Goal: Information Seeking & Learning: Learn about a topic

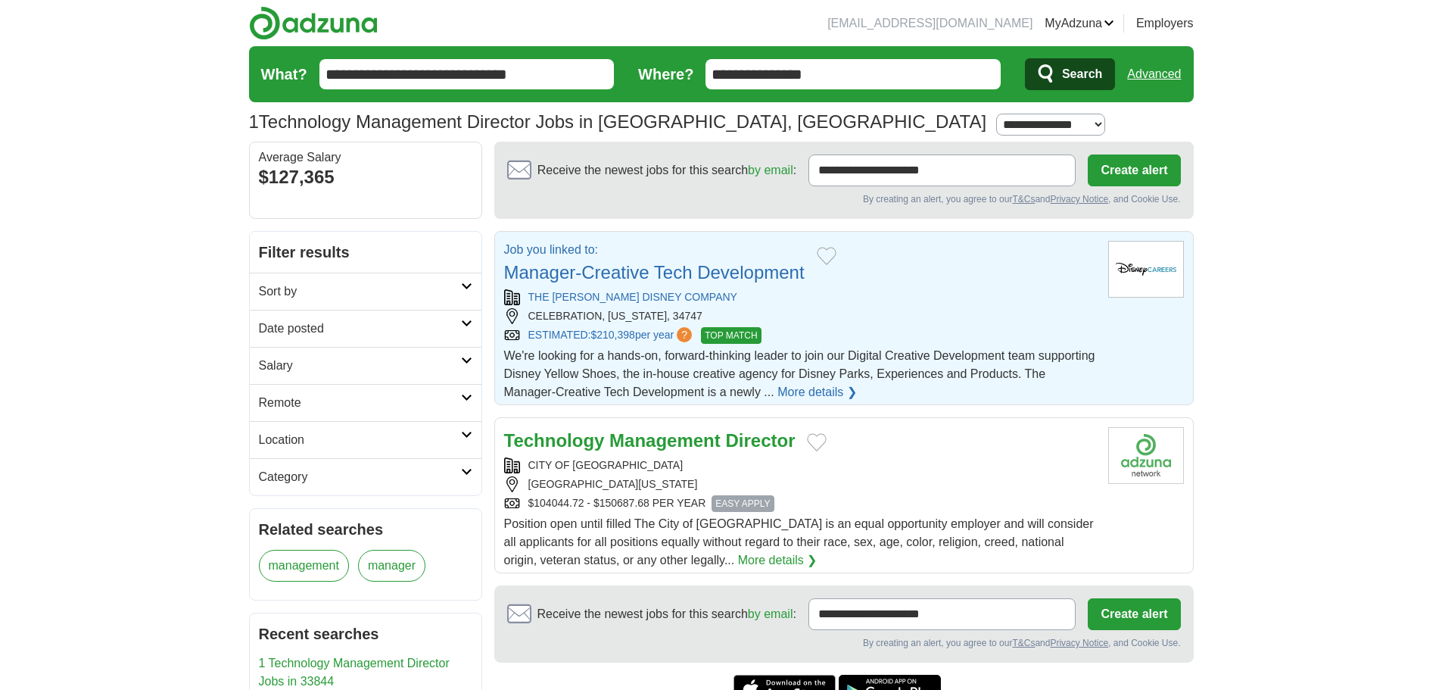
click at [692, 276] on link "Manager-Creative Tech Development" at bounding box center [654, 272] width 301 height 20
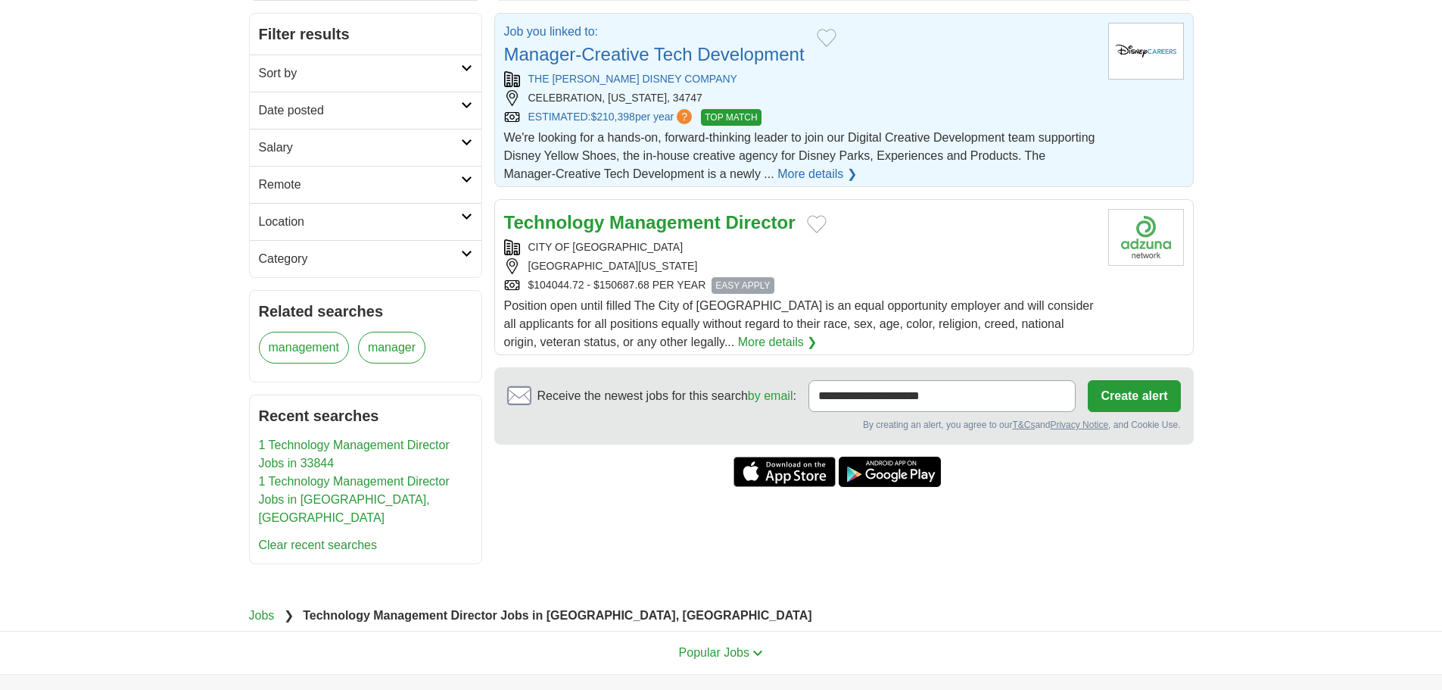
scroll to position [227, 0]
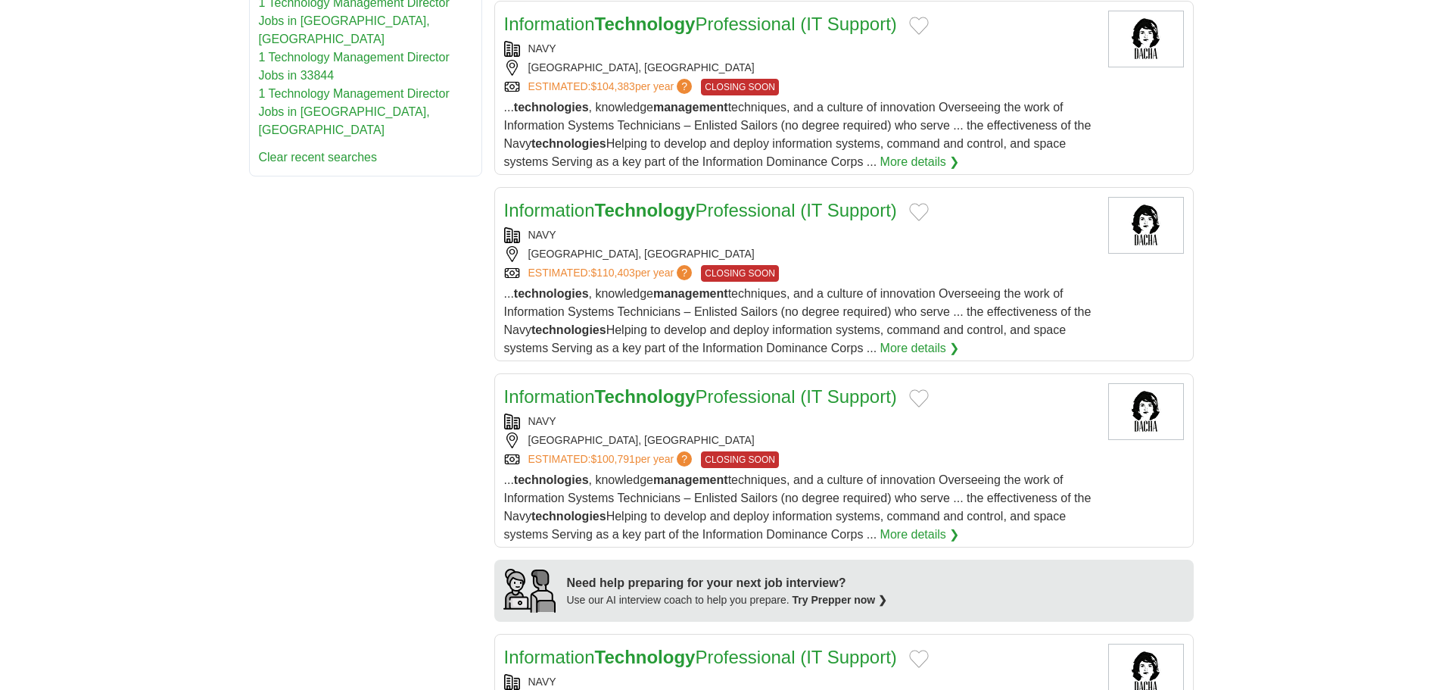
scroll to position [984, 0]
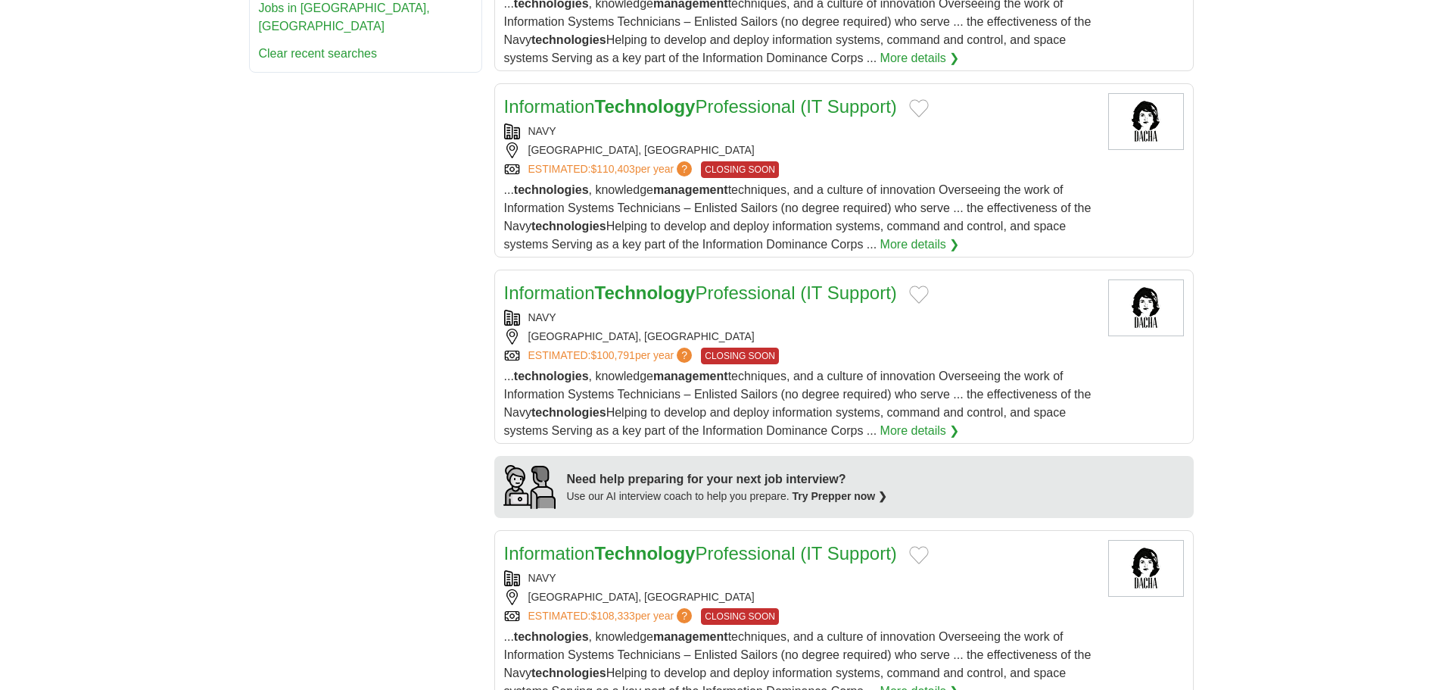
click at [653, 293] on strong "Technology" at bounding box center [645, 292] width 101 height 20
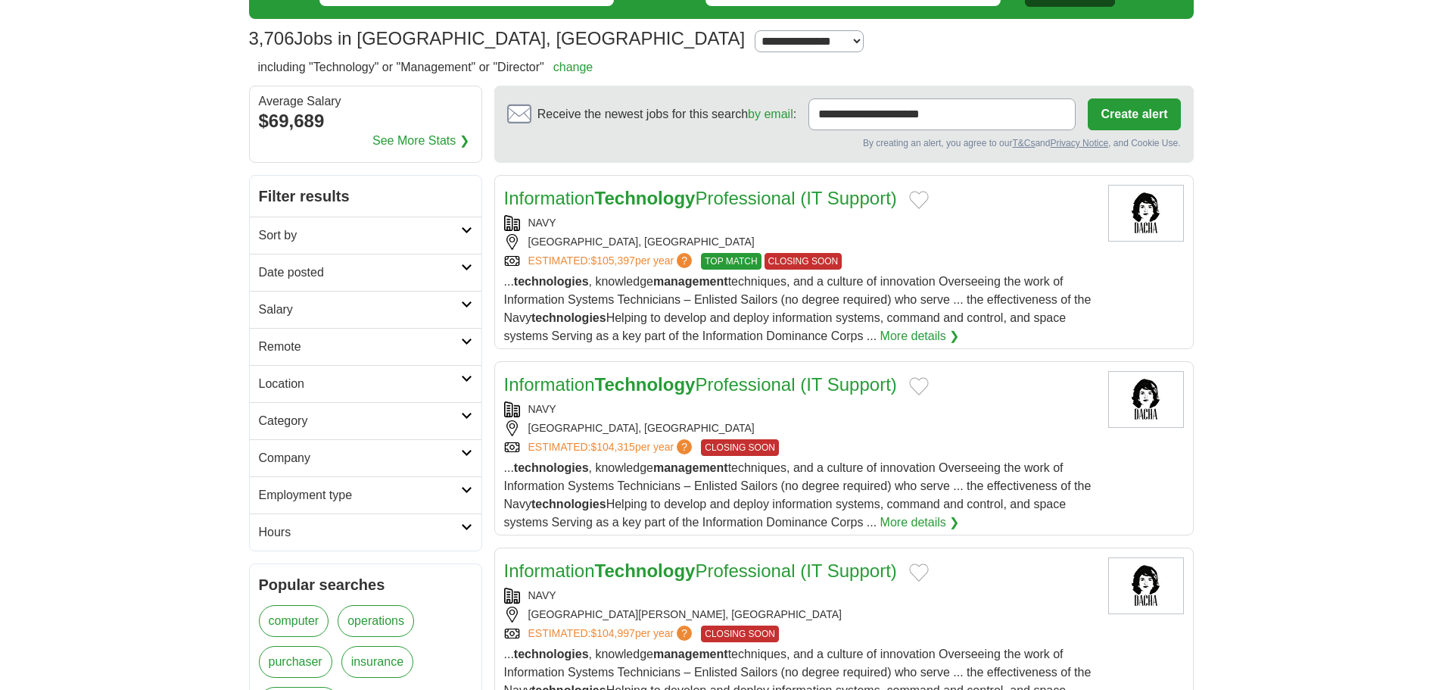
scroll to position [0, 0]
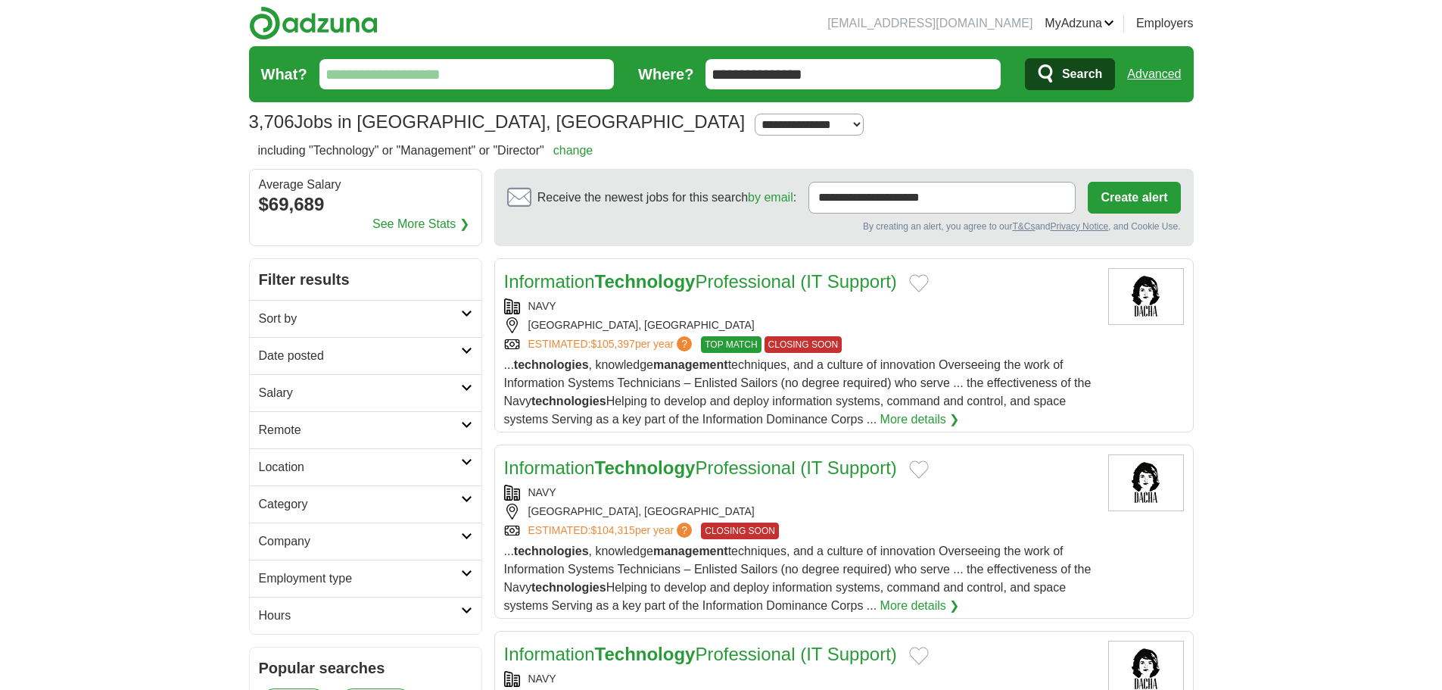
click at [286, 427] on h2 "Remote" at bounding box center [360, 430] width 202 height 18
click at [298, 461] on link "Remote jobs" at bounding box center [293, 466] width 68 height 13
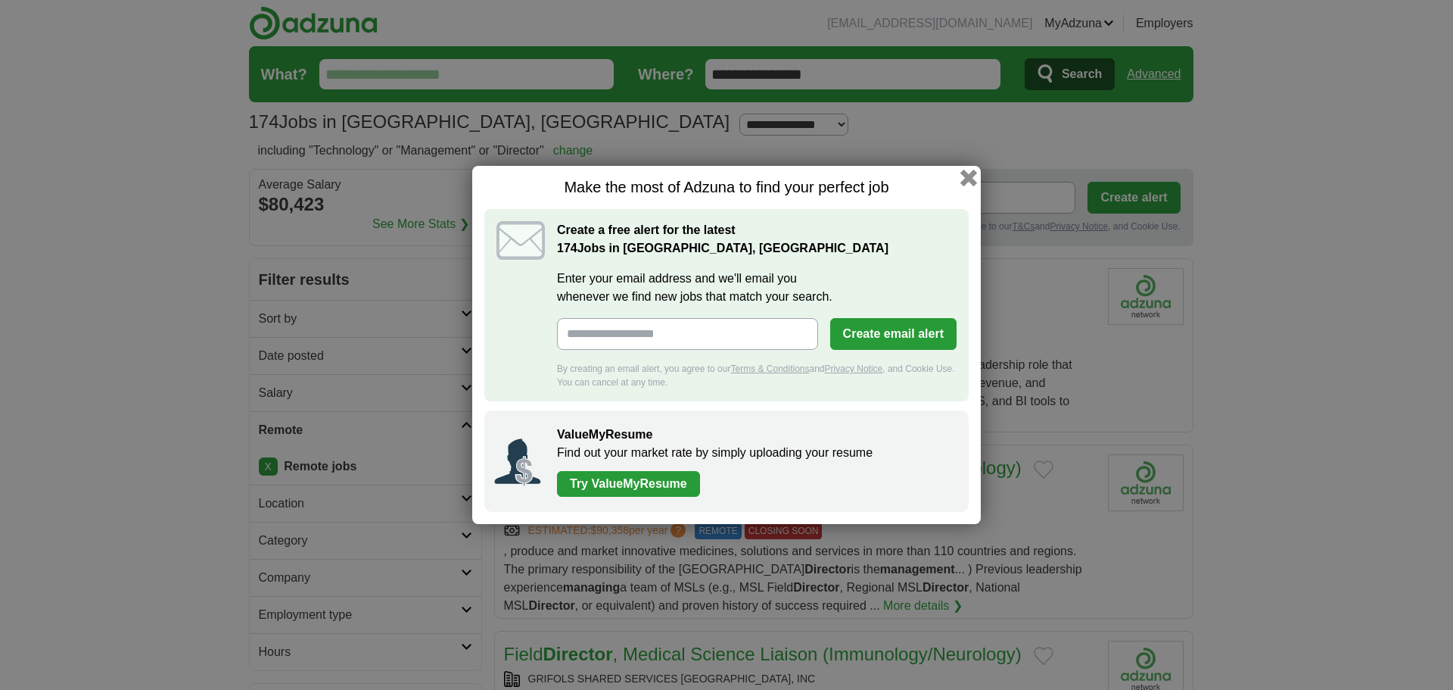
click at [966, 181] on button "button" at bounding box center [969, 178] width 17 height 17
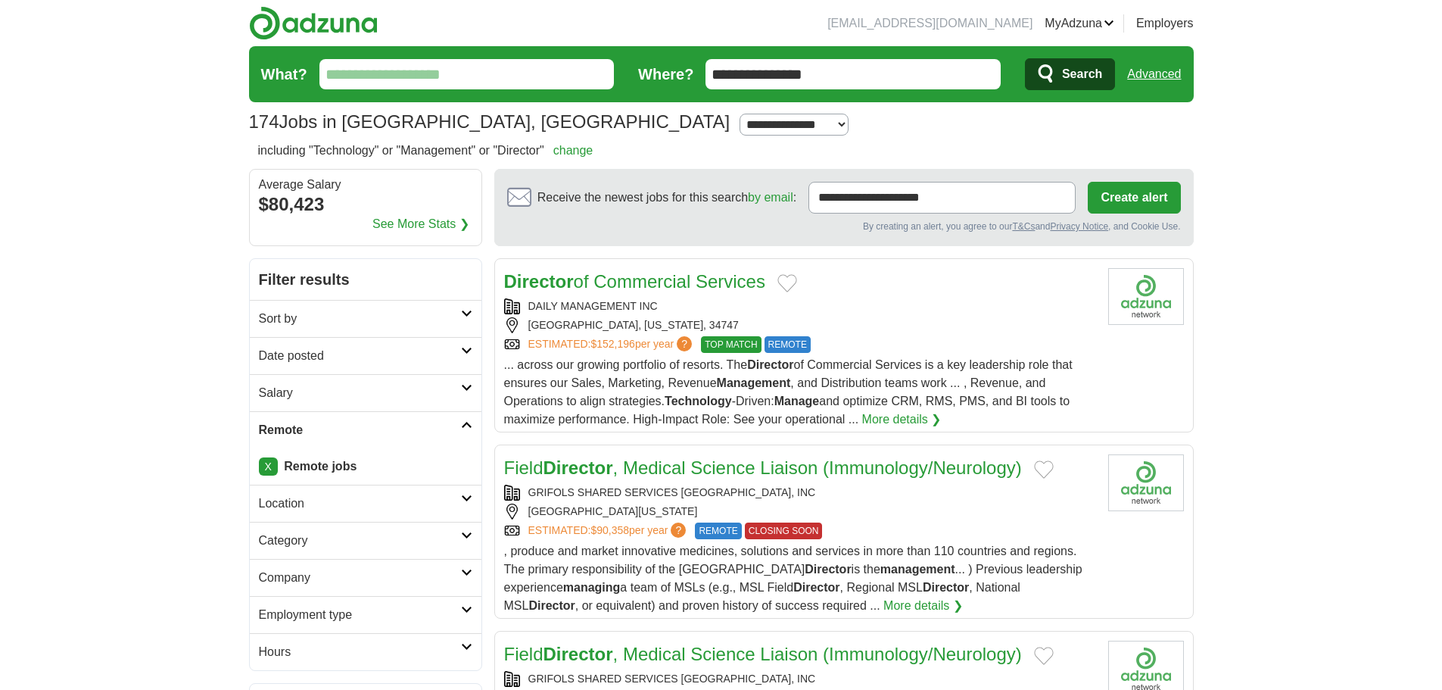
click at [310, 469] on strong "Remote jobs" at bounding box center [320, 466] width 73 height 13
click at [1144, 200] on button "Create alert" at bounding box center [1134, 198] width 92 height 32
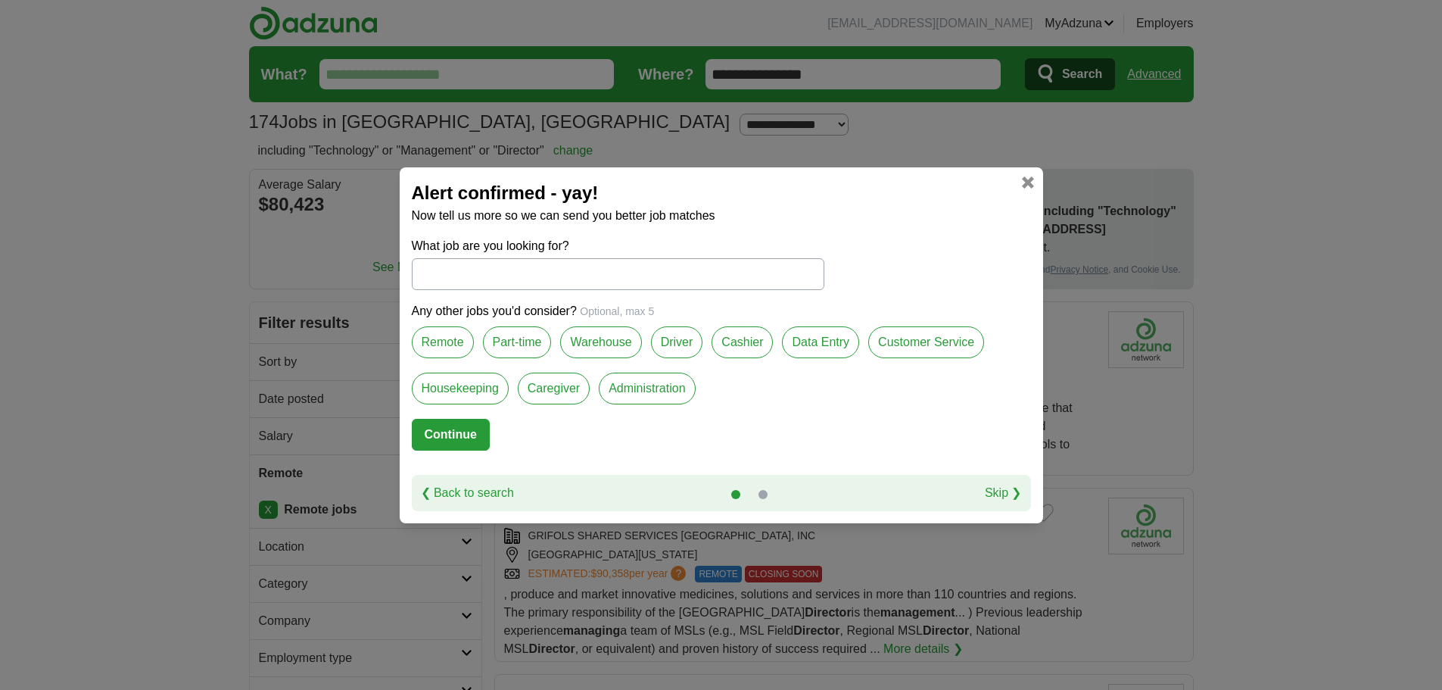
click at [432, 332] on label "Remote" at bounding box center [443, 342] width 62 height 32
click at [447, 429] on button "Continue" at bounding box center [451, 435] width 78 height 32
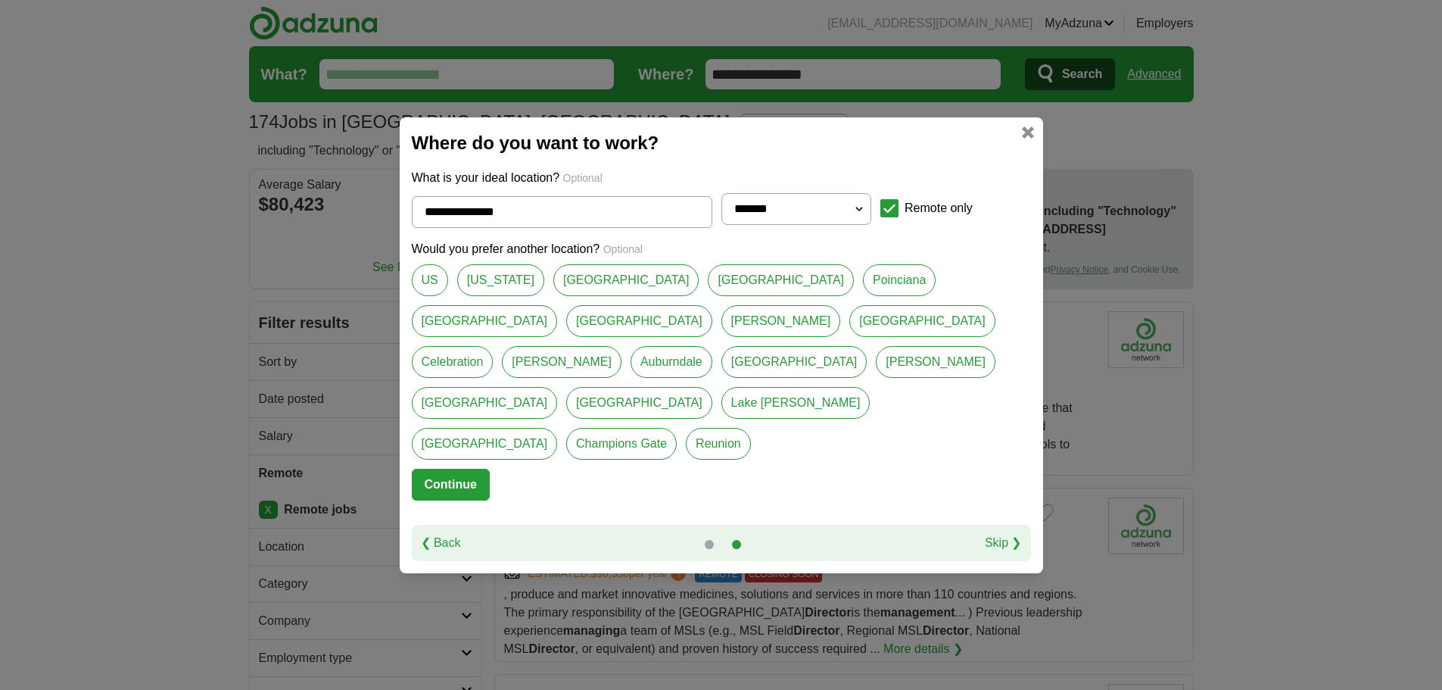
click at [461, 469] on button "Continue" at bounding box center [451, 485] width 78 height 32
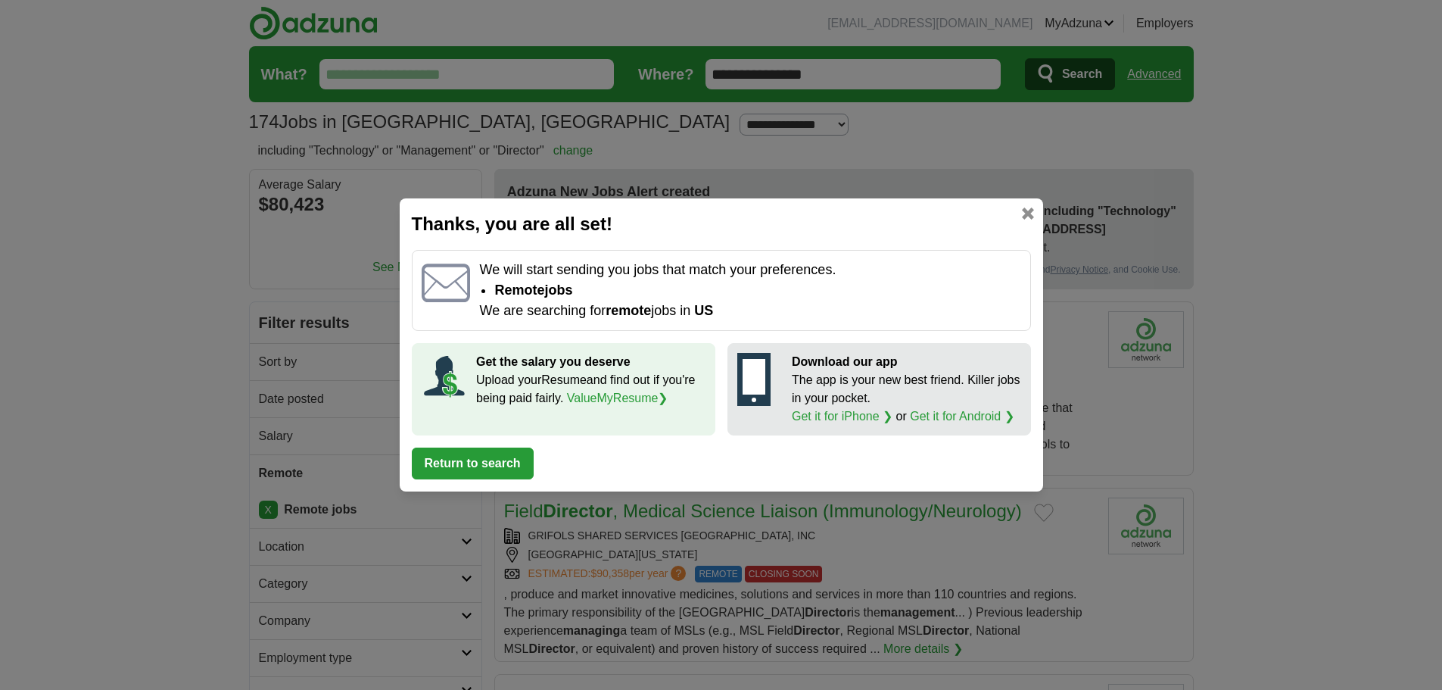
click at [1022, 215] on link at bounding box center [1028, 213] width 12 height 12
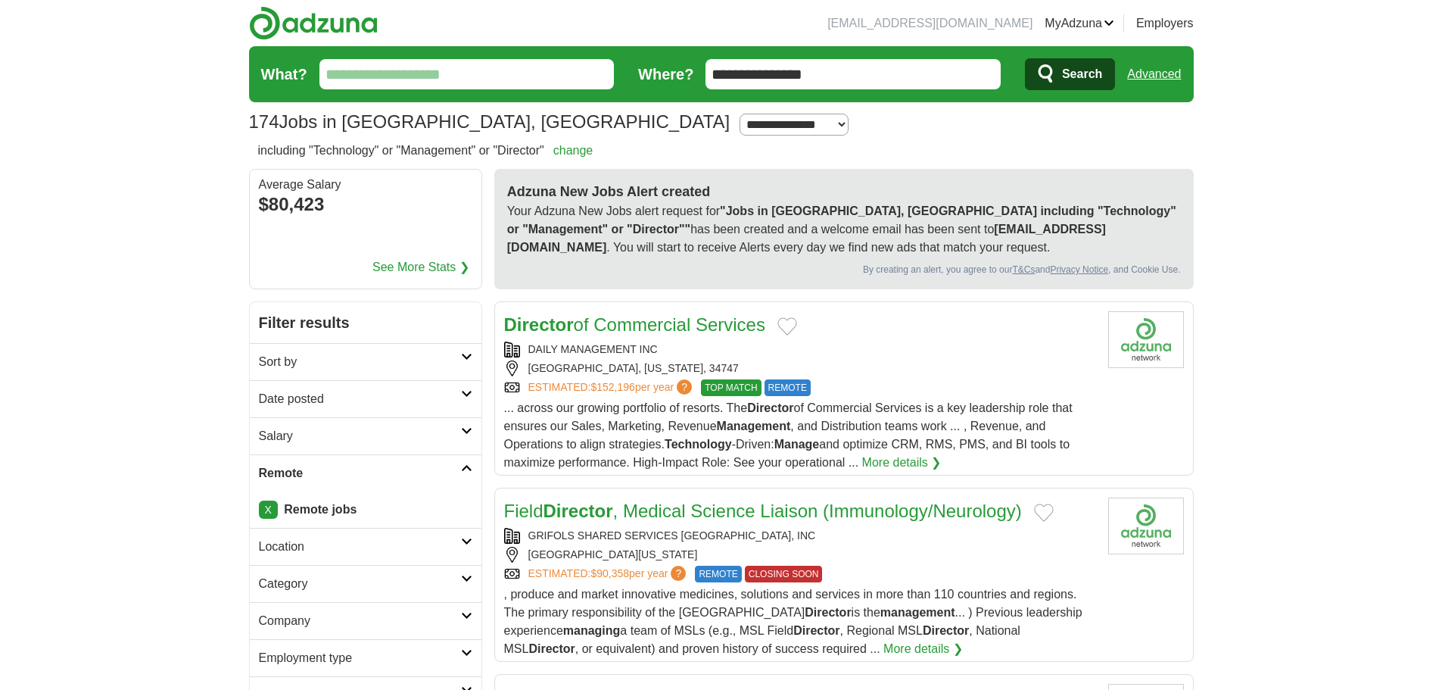
click at [830, 68] on input "**********" at bounding box center [853, 74] width 295 height 30
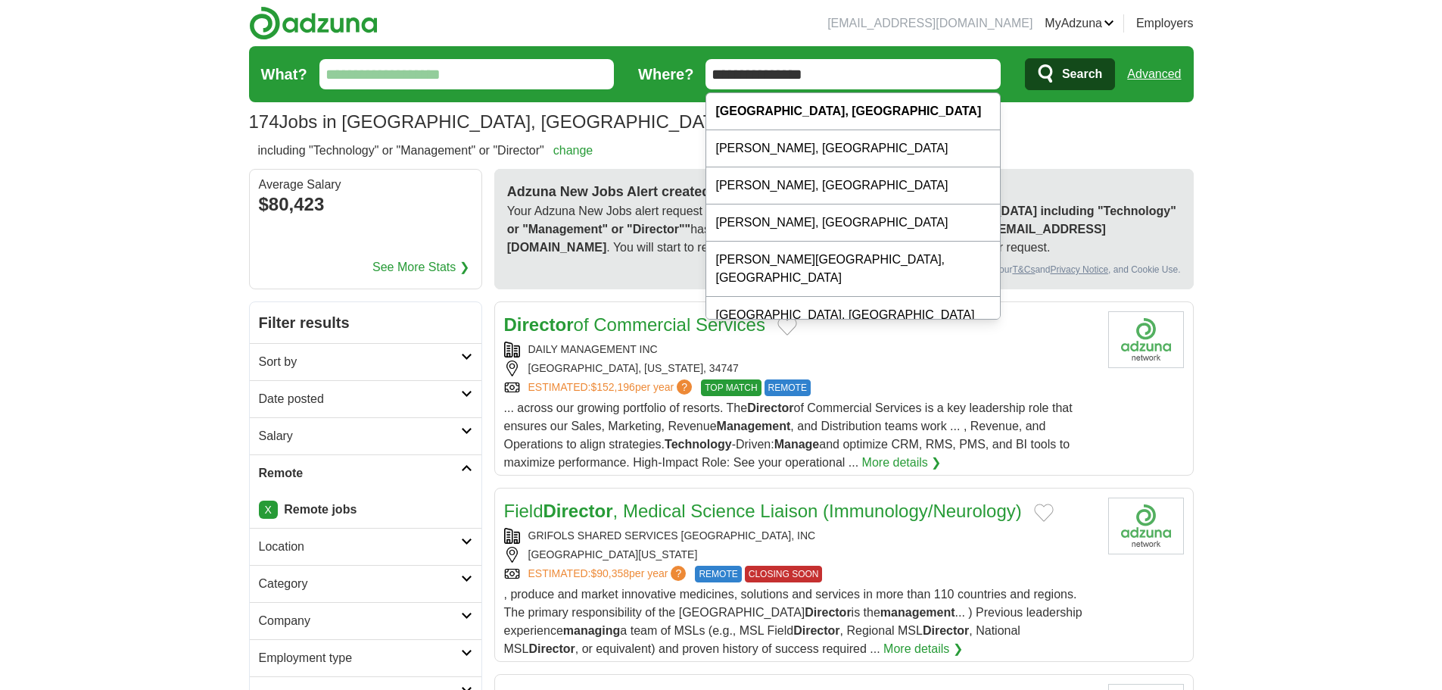
drag, startPoint x: 830, startPoint y: 68, endPoint x: 813, endPoint y: 67, distance: 16.7
click at [813, 67] on input "**********" at bounding box center [853, 74] width 295 height 30
click at [838, 69] on input "**********" at bounding box center [853, 74] width 295 height 30
drag, startPoint x: 837, startPoint y: 70, endPoint x: 697, endPoint y: 76, distance: 139.4
click at [697, 76] on form "**********" at bounding box center [721, 74] width 945 height 56
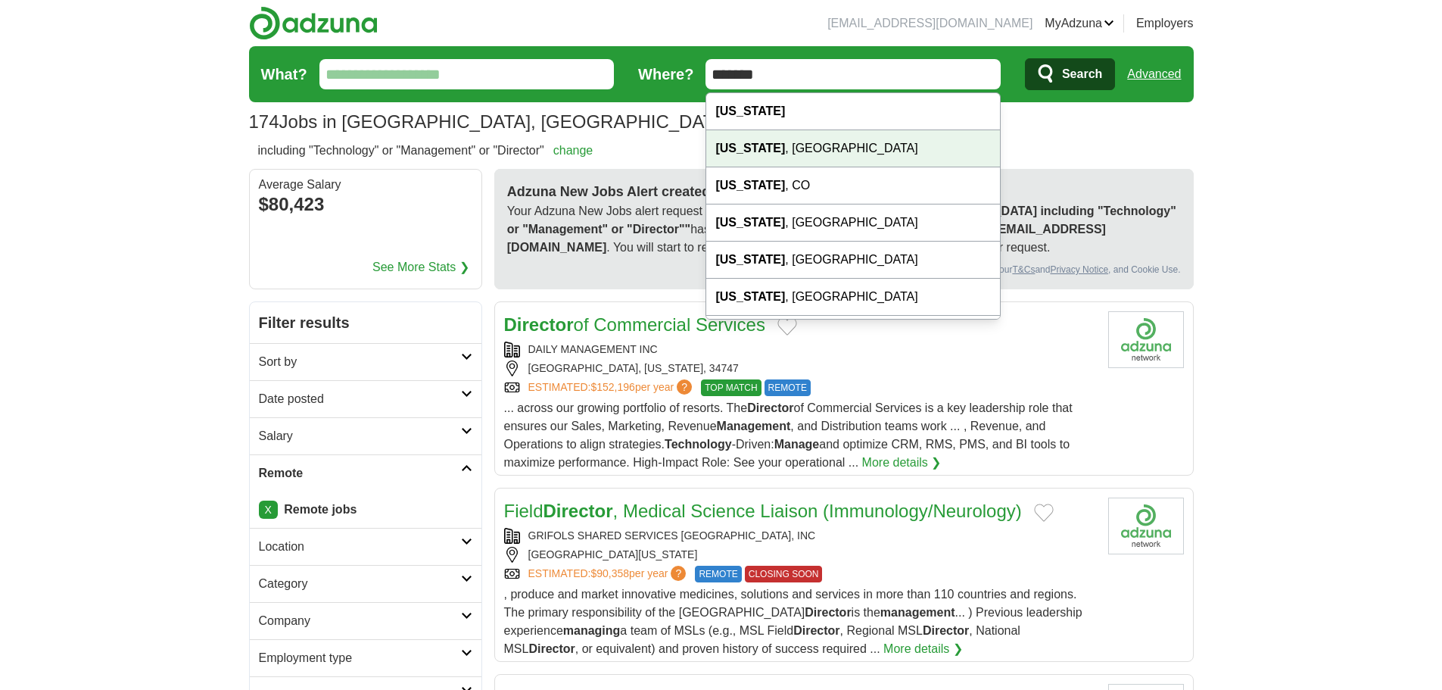
click at [755, 154] on div "Florida , FL" at bounding box center [853, 148] width 294 height 37
type input "**********"
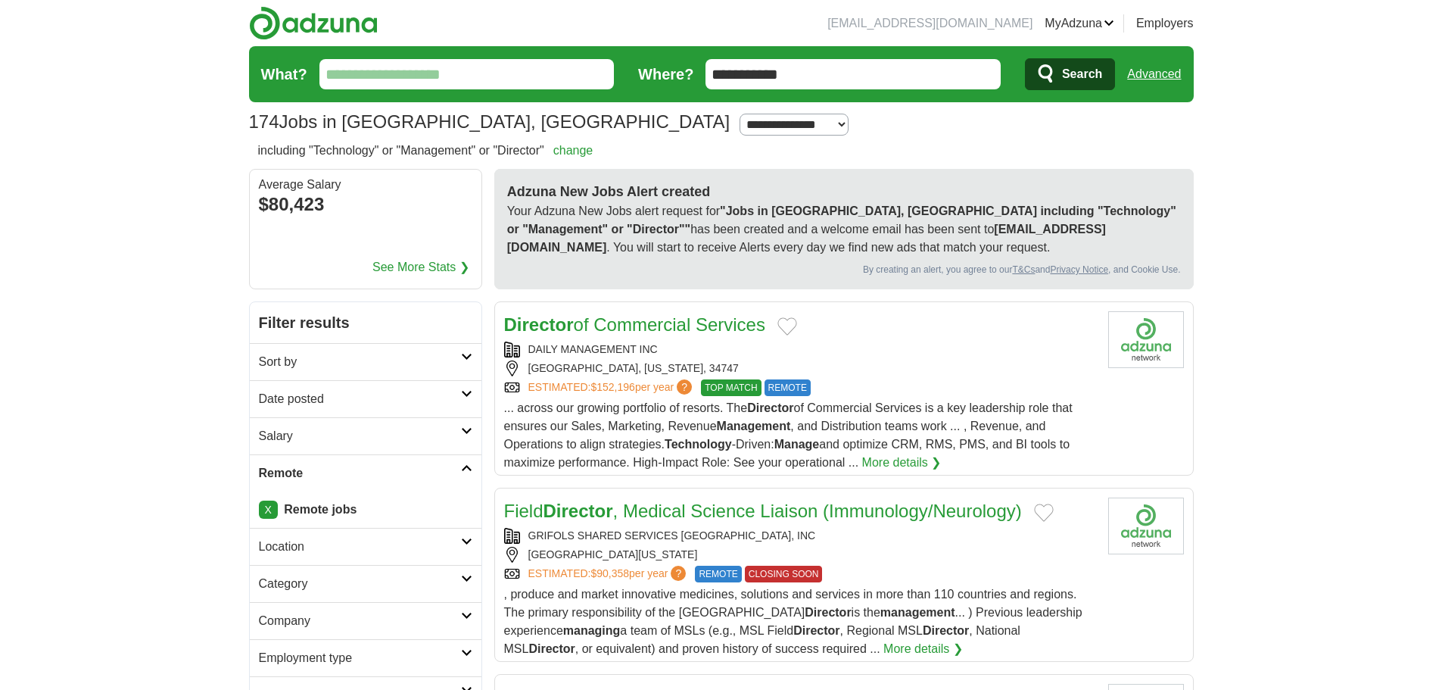
click at [1088, 72] on span "Search" at bounding box center [1082, 74] width 40 height 30
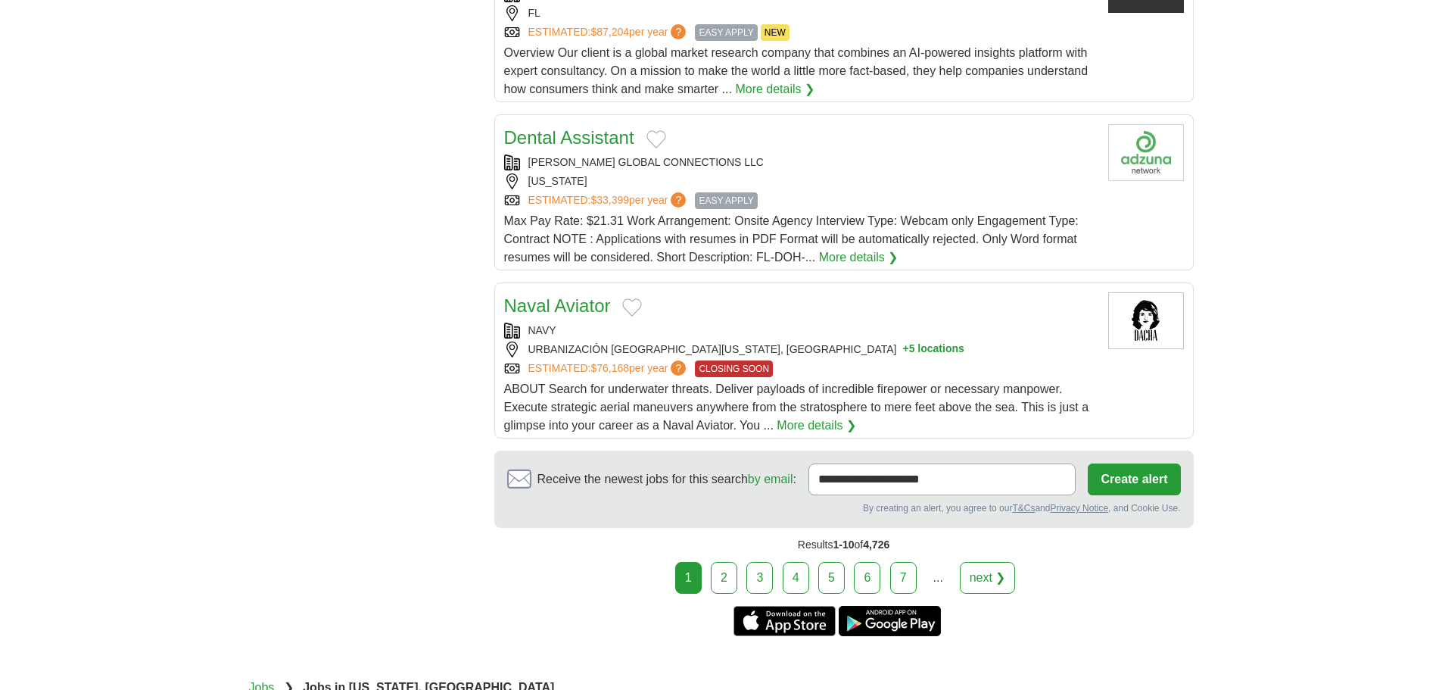
scroll to position [1665, 0]
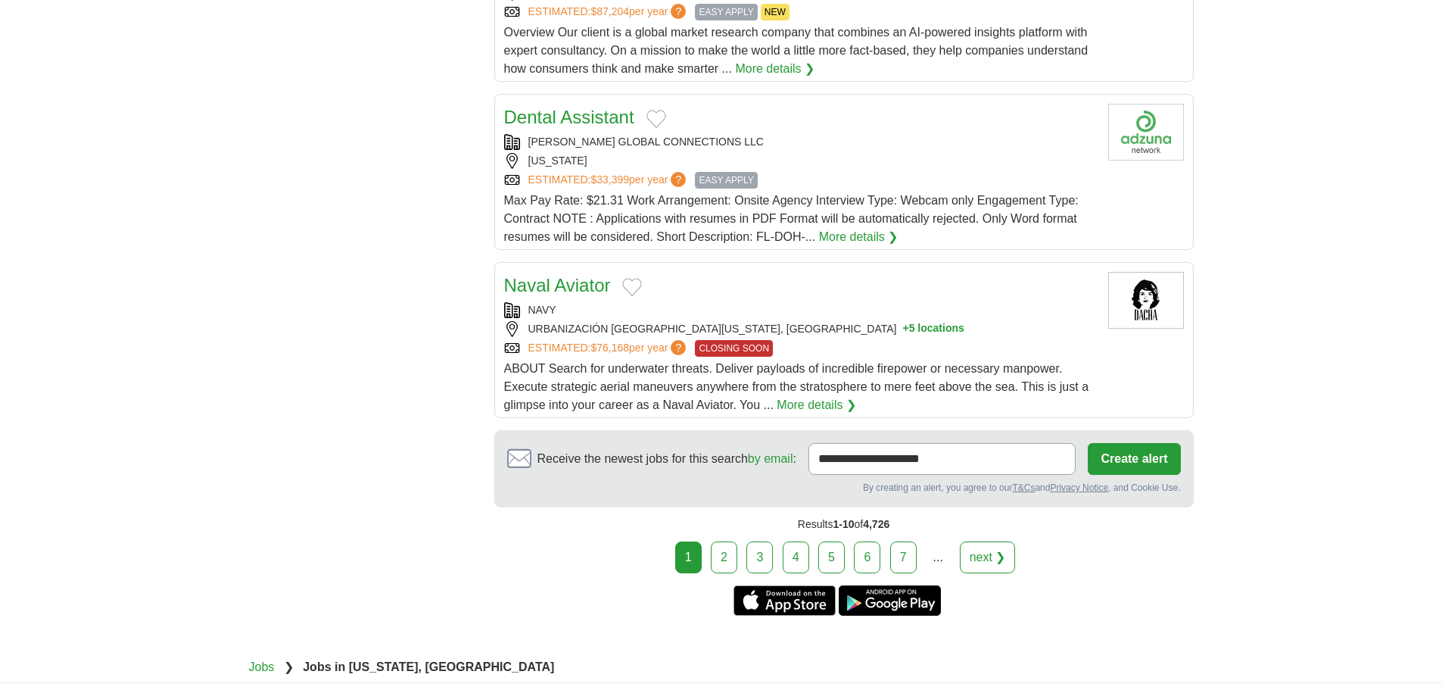
click at [729, 541] on link "2" at bounding box center [724, 557] width 26 height 32
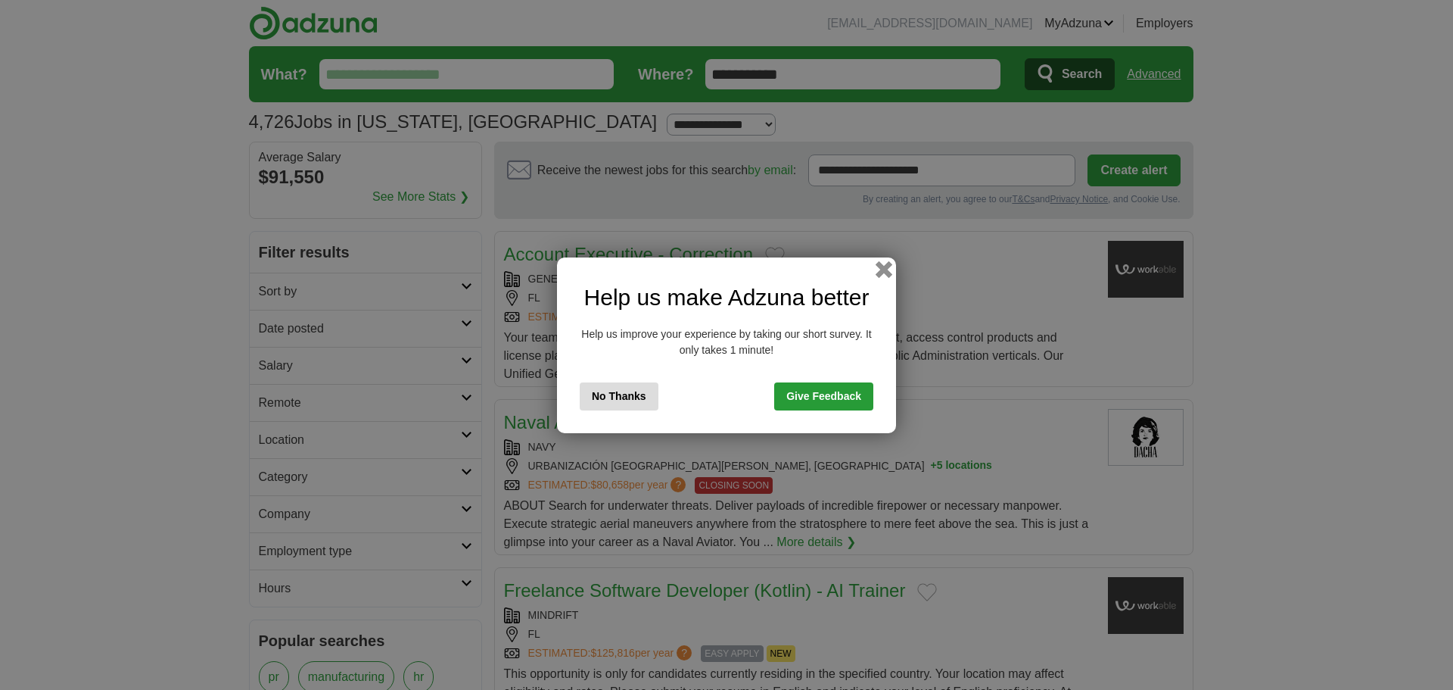
click at [889, 270] on button "button" at bounding box center [884, 268] width 17 height 17
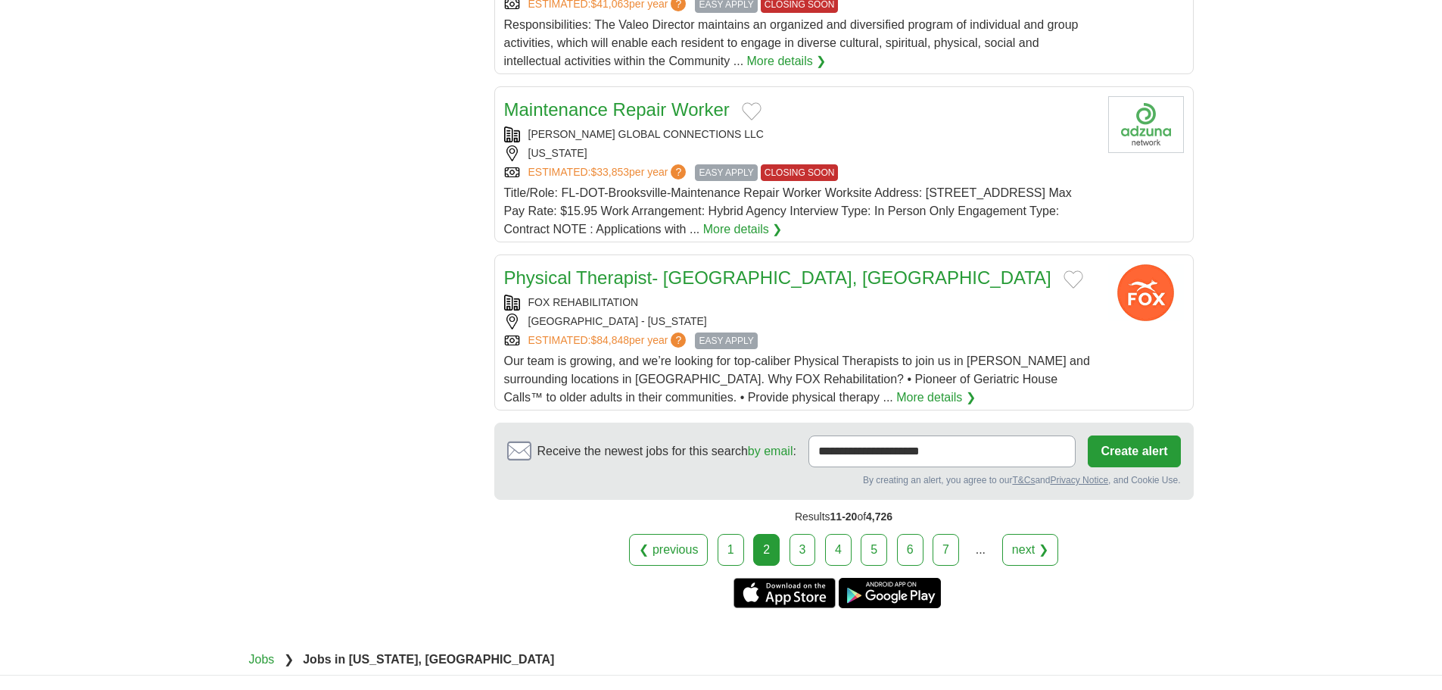
scroll to position [1665, 0]
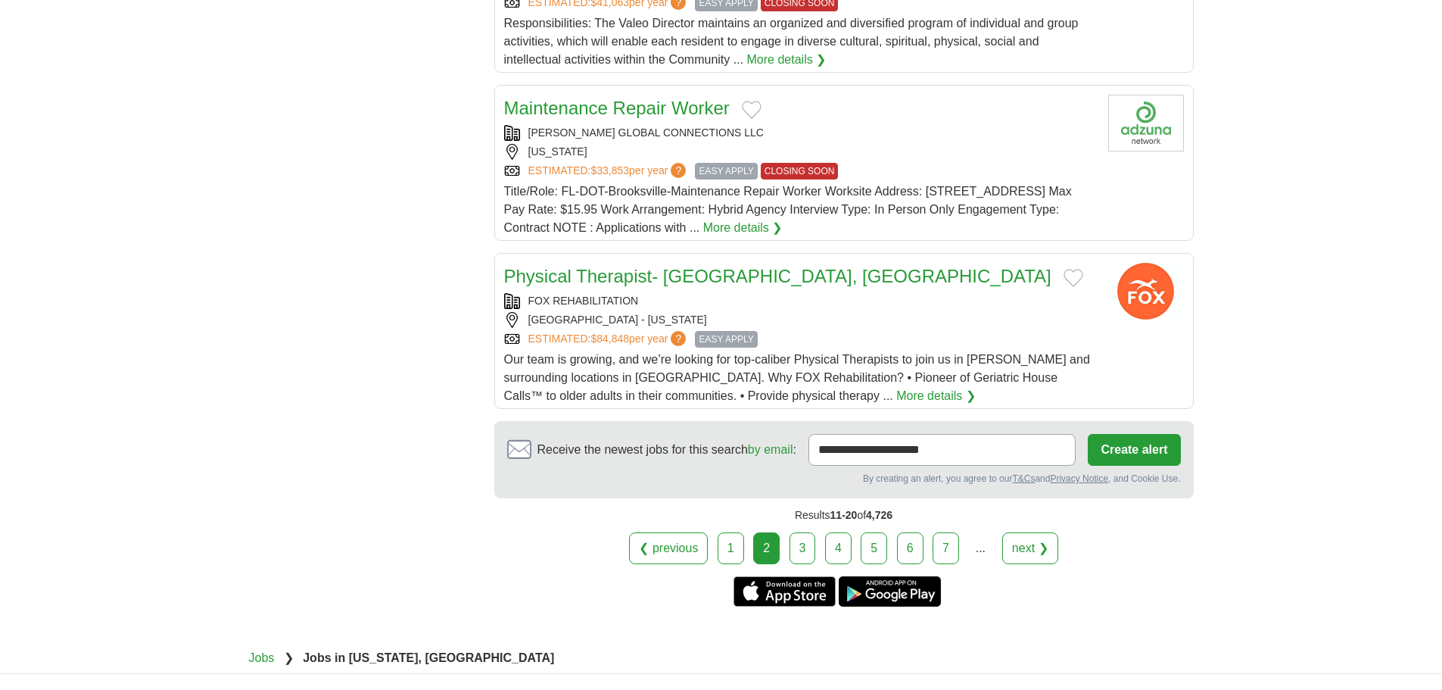
click at [815, 532] on link "3" at bounding box center [803, 548] width 26 height 32
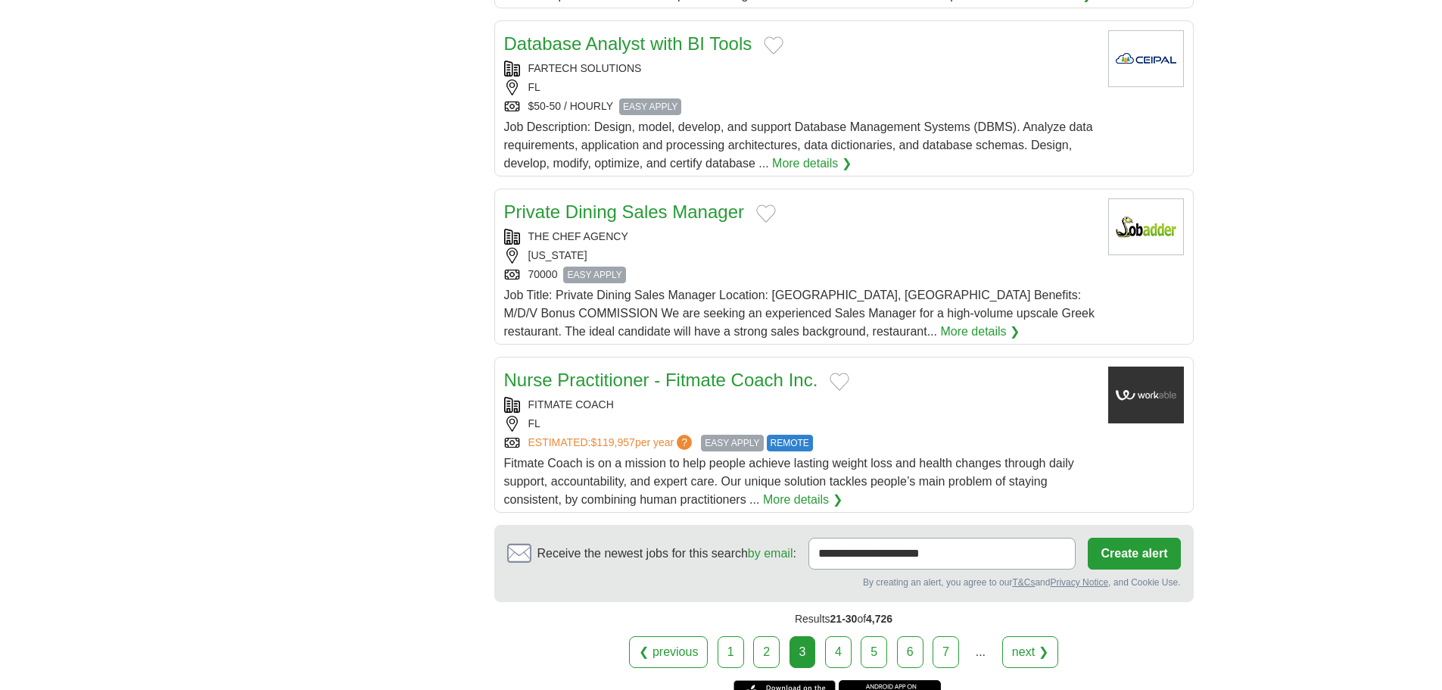
scroll to position [1590, 0]
click at [834, 635] on link "4" at bounding box center [838, 651] width 26 height 32
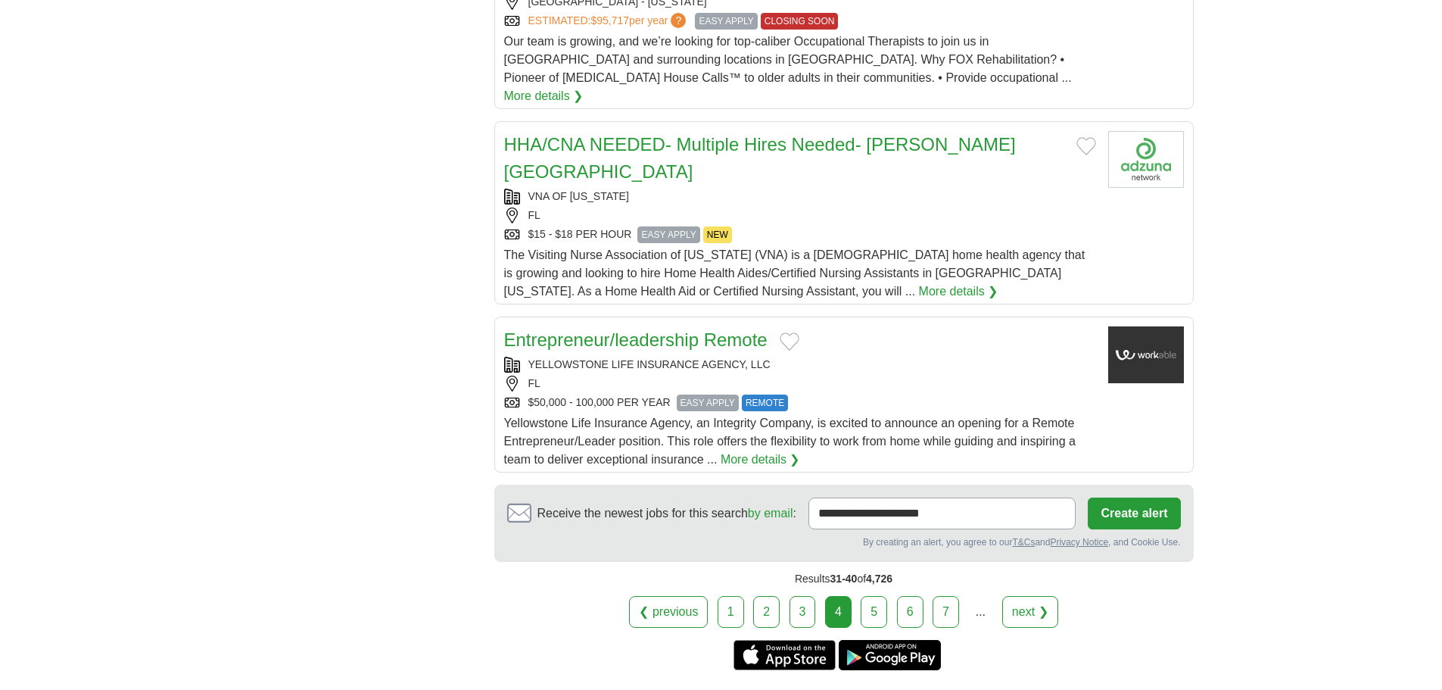
scroll to position [1665, 0]
click at [880, 595] on link "5" at bounding box center [874, 611] width 26 height 32
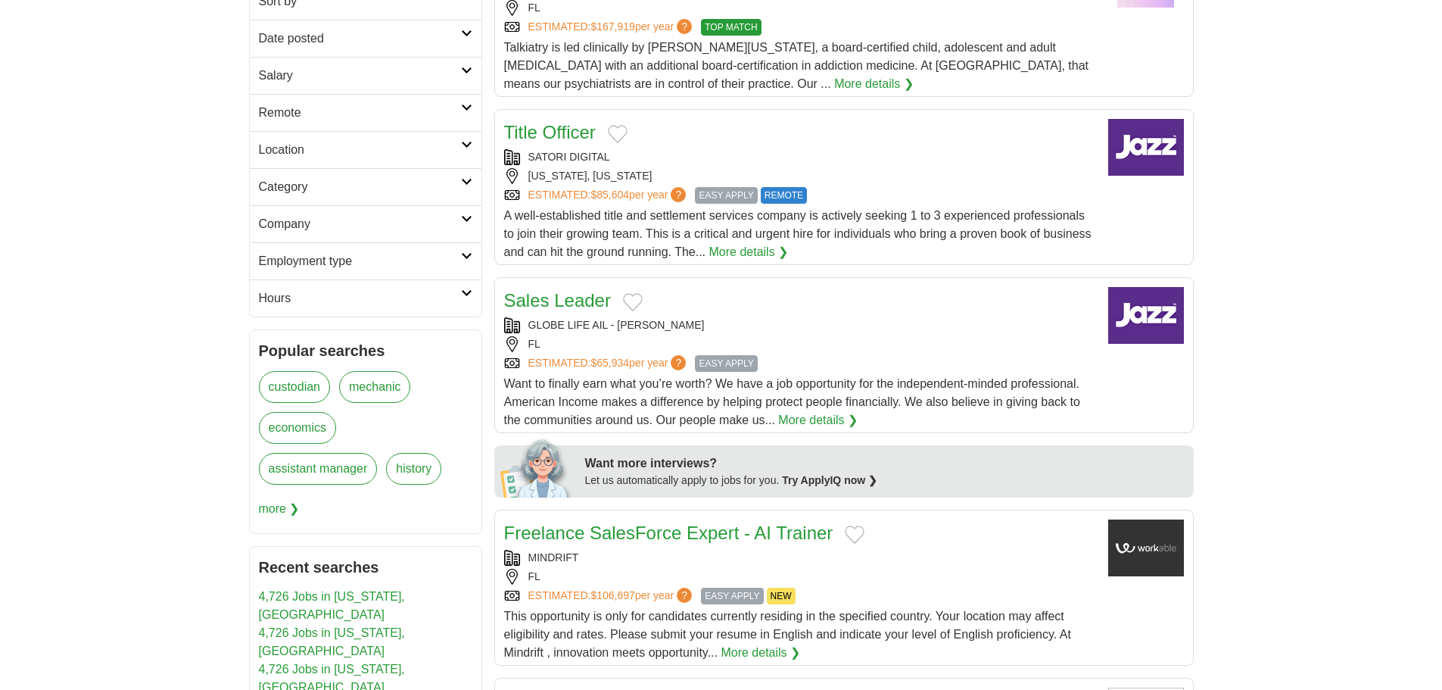
scroll to position [379, 0]
